Goal: Information Seeking & Learning: Learn about a topic

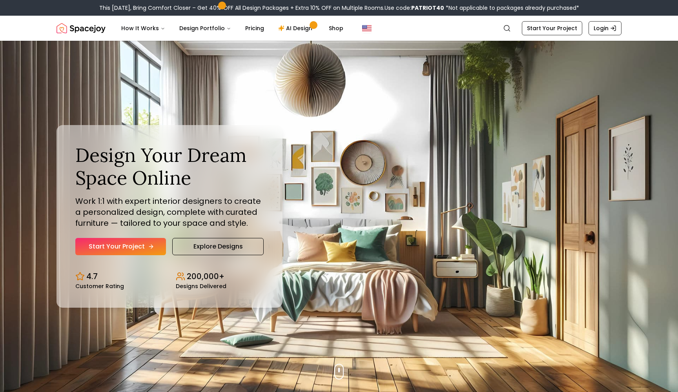
click at [119, 243] on link "Start Your Project" at bounding box center [120, 246] width 91 height 17
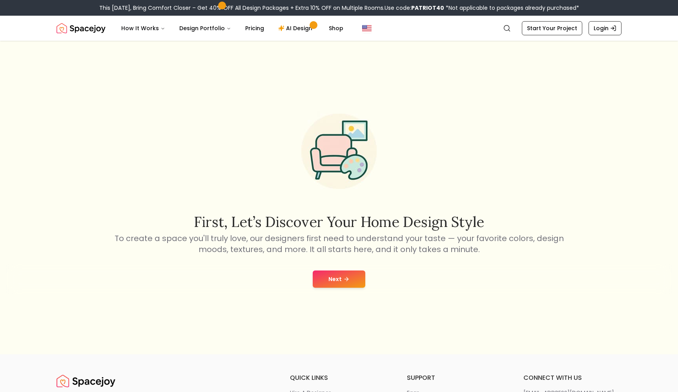
click at [338, 277] on button "Next" at bounding box center [339, 279] width 53 height 17
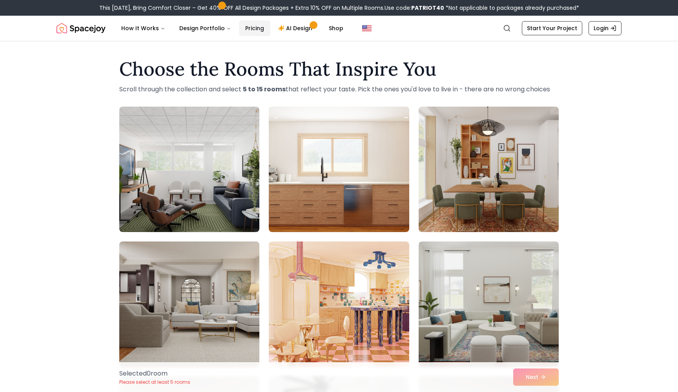
click at [244, 29] on link "Pricing" at bounding box center [254, 28] width 31 height 16
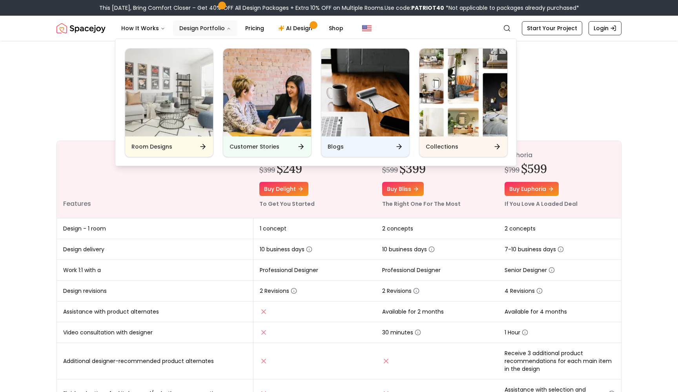
click at [206, 28] on button "Design Portfolio" at bounding box center [205, 28] width 64 height 16
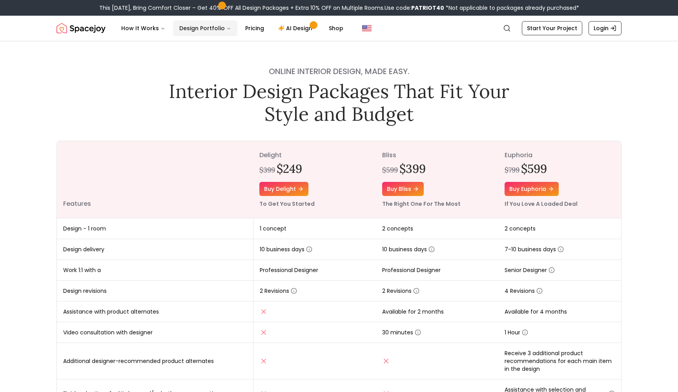
click at [206, 28] on button "Design Portfolio" at bounding box center [205, 28] width 64 height 16
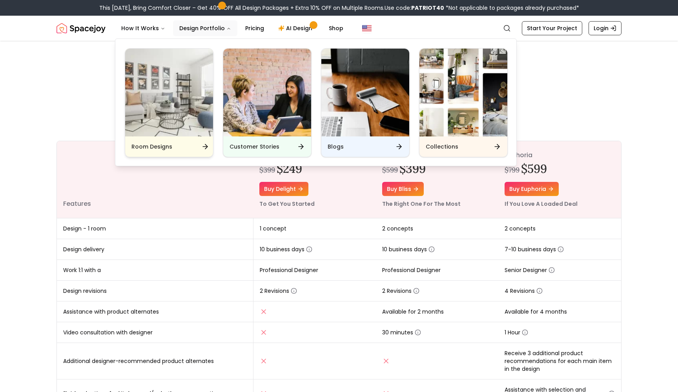
click at [183, 143] on div "Room Designs" at bounding box center [169, 146] width 88 height 20
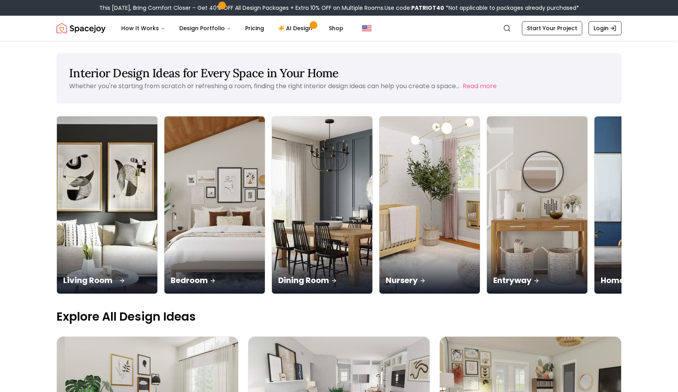
click at [87, 250] on div "Living Room" at bounding box center [107, 272] width 100 height 44
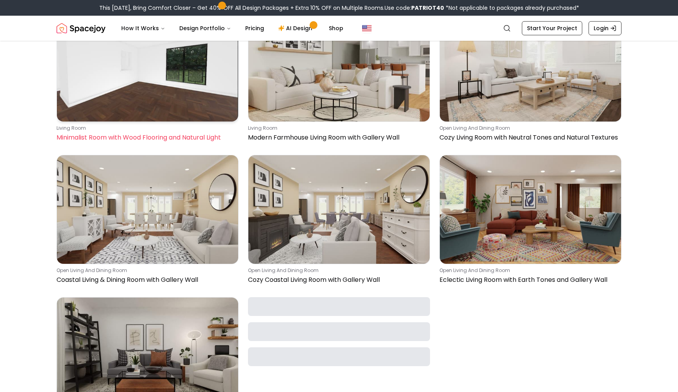
scroll to position [382, 0]
